Goal: Task Accomplishment & Management: Complete application form

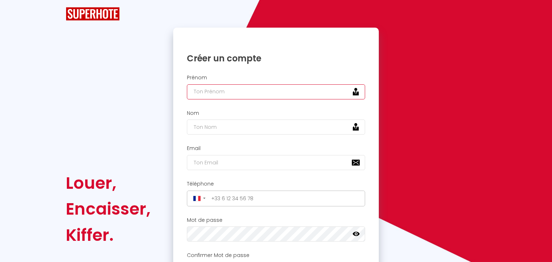
click at [224, 90] on input "text" at bounding box center [276, 91] width 178 height 15
type input "Hamza"
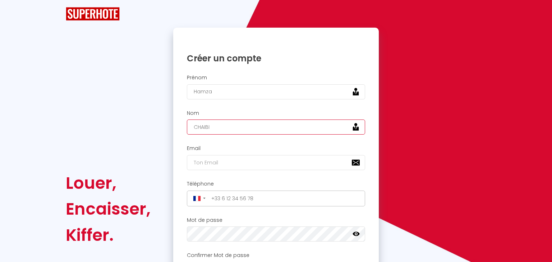
type input "CHAIBI"
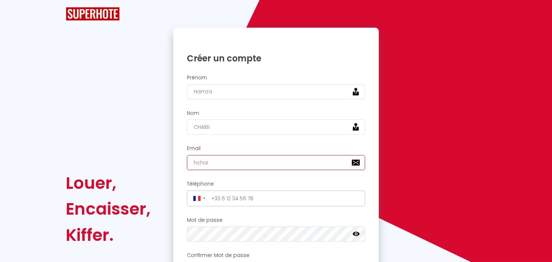
type input "[EMAIL_ADDRESS][DOMAIN_NAME]"
click at [357, 232] on icon at bounding box center [356, 234] width 7 height 4
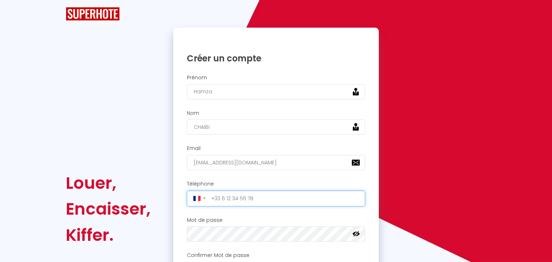
click at [235, 201] on input "tel" at bounding box center [286, 199] width 154 height 12
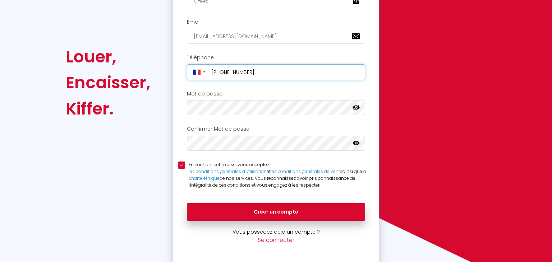
scroll to position [128, 0]
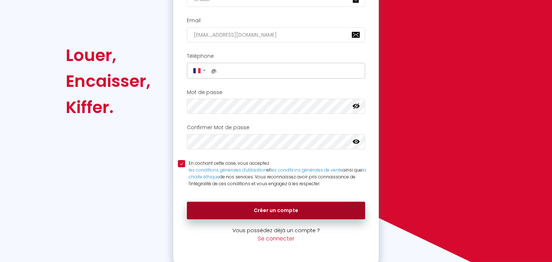
click at [253, 209] on button "Créer un compte" at bounding box center [276, 211] width 178 height 18
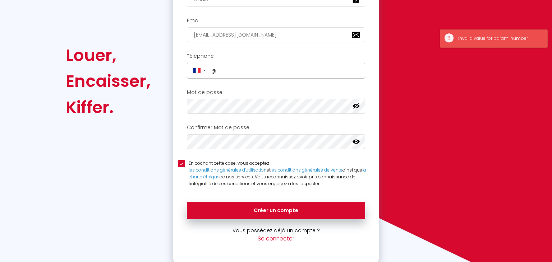
click at [356, 138] on icon at bounding box center [356, 141] width 7 height 7
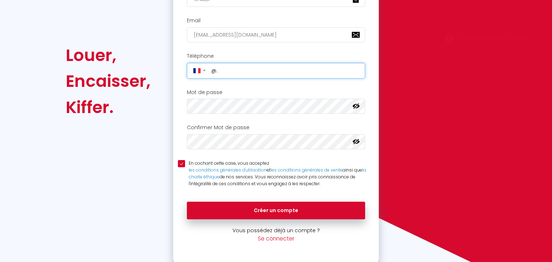
click at [286, 72] on input "@." at bounding box center [286, 71] width 154 height 12
type input "@"
click at [187, 202] on button "Créer un compte" at bounding box center [276, 211] width 178 height 18
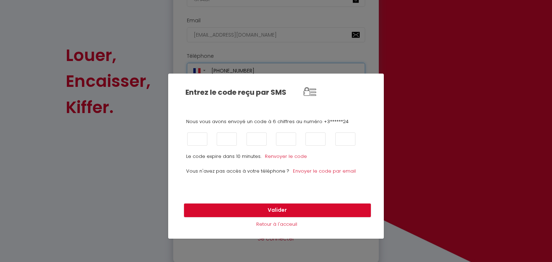
type input "[PHONE_NUMBER]"
click at [198, 138] on input "text" at bounding box center [197, 139] width 20 height 13
type input "3"
type input "6"
type input "2"
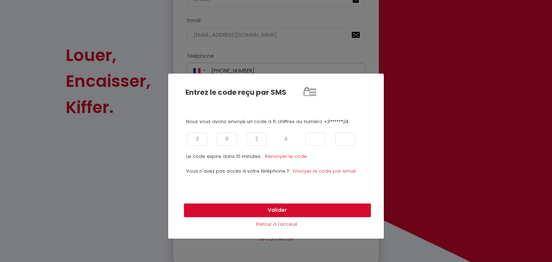
type input "4"
type input "8"
type input "2"
click at [0, 188] on div "Entrez le code reçu par SMS Nous vous avons envoyé un code à 6 chiffres au numé…" at bounding box center [276, 131] width 552 height 262
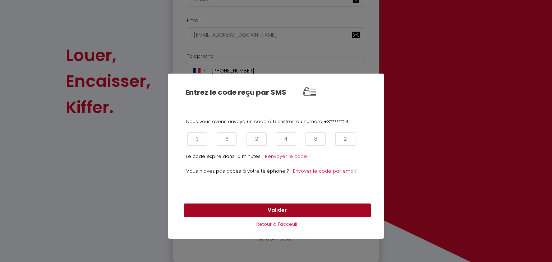
click at [290, 208] on button "Valider" at bounding box center [277, 211] width 187 height 14
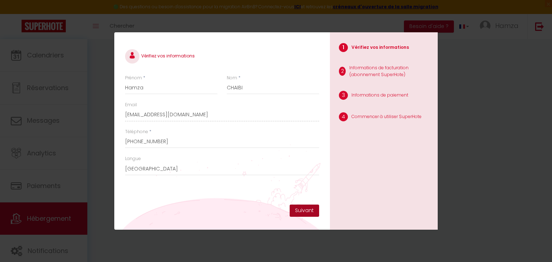
click at [310, 212] on button "Suivant" at bounding box center [304, 211] width 29 height 12
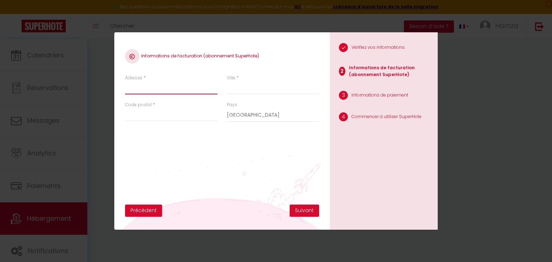
click at [152, 89] on input "Adresse" at bounding box center [171, 88] width 92 height 13
type input "[STREET_ADDRESS]"
type input "Martigues"
type input "13500"
click at [302, 210] on button "Suivant" at bounding box center [304, 211] width 29 height 12
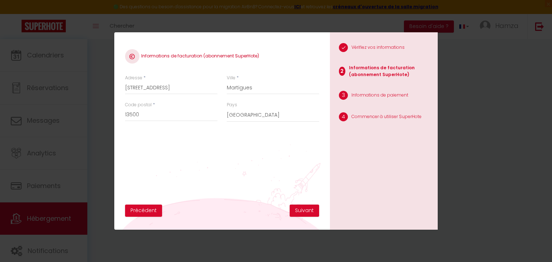
click at [297, 217] on div "Informations de facturation (abonnement SuperHote) Adresse * [STREET_ADDRESS][G…" at bounding box center [222, 131] width 216 height 198
click at [303, 211] on button "Suivant" at bounding box center [304, 211] width 29 height 12
click at [154, 216] on div "Informations de facturation (abonnement SuperHote) Adresse * [STREET_ADDRESS][G…" at bounding box center [222, 131] width 216 height 198
click at [154, 216] on button "Précédent" at bounding box center [143, 211] width 37 height 12
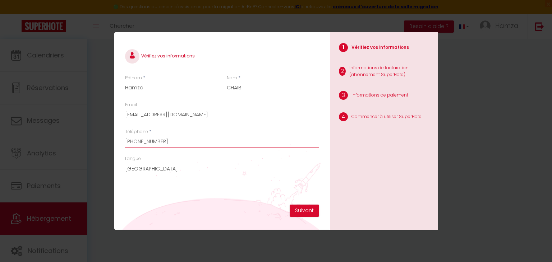
drag, startPoint x: 162, startPoint y: 141, endPoint x: 212, endPoint y: 143, distance: 50.0
click at [212, 143] on input "[PHONE_NUMBER]" at bounding box center [222, 142] width 194 height 13
type input "[PHONE_NUMBER]"
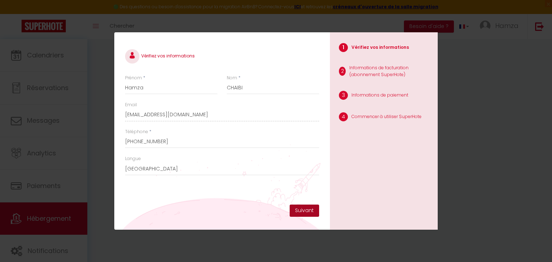
click at [296, 210] on button "Suivant" at bounding box center [304, 211] width 29 height 12
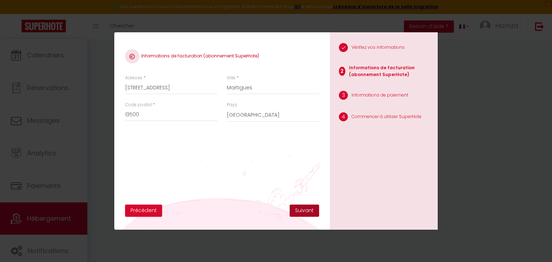
click at [296, 210] on button "Suivant" at bounding box center [304, 211] width 29 height 12
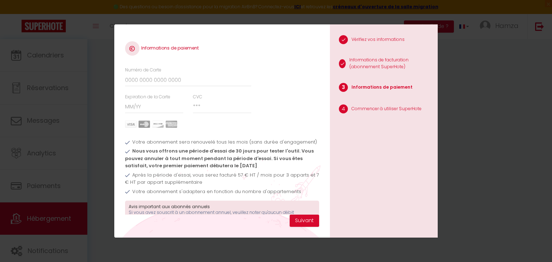
scroll to position [36, 0]
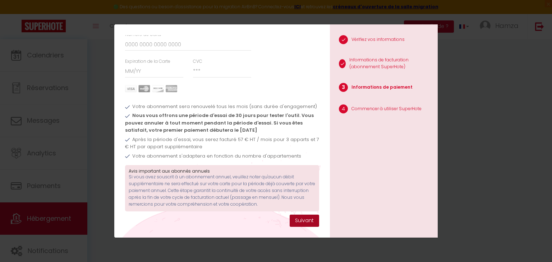
click at [311, 223] on button "Suivant" at bounding box center [304, 221] width 29 height 12
click at [96, 128] on div "Informations de paiement Numéro de Carte Expiration de la Carte CVC Votre abonn…" at bounding box center [276, 131] width 552 height 262
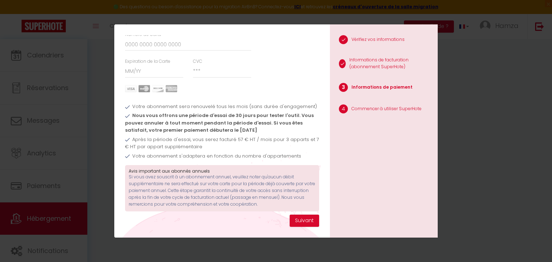
scroll to position [0, 0]
